Goal: Task Accomplishment & Management: Manage account settings

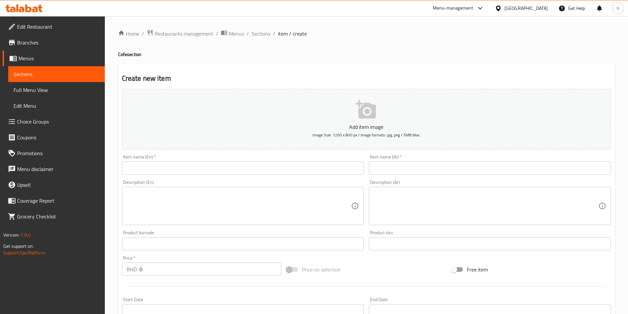
click at [38, 7] on icon at bounding box center [40, 9] width 5 height 8
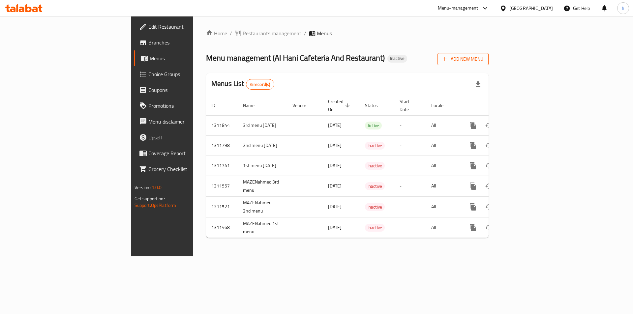
click at [483, 56] on span "Add New Menu" at bounding box center [463, 59] width 41 height 8
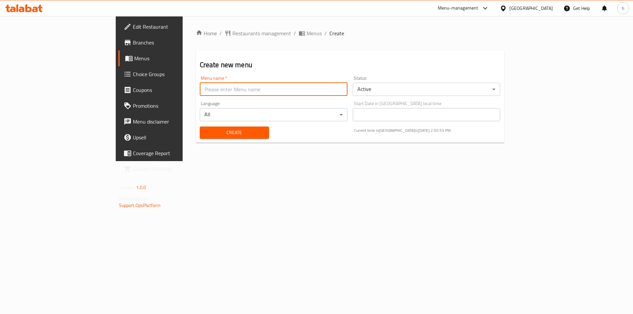
click at [220, 93] on input "text" at bounding box center [274, 89] width 148 height 13
type input "17/9/2025 habiba"
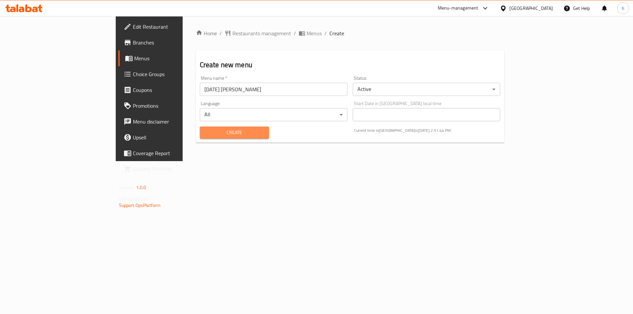
click at [205, 135] on span "Create" at bounding box center [234, 133] width 59 height 8
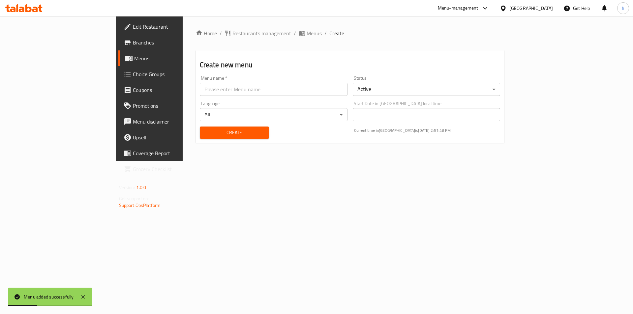
click at [134, 58] on span "Menus" at bounding box center [175, 58] width 82 height 8
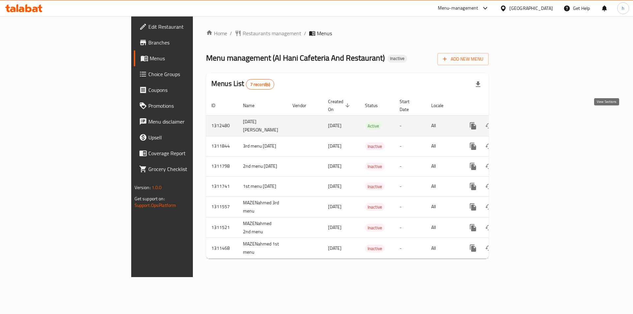
click at [524, 122] on icon "enhanced table" at bounding box center [520, 126] width 8 height 8
